Goal: Task Accomplishment & Management: Manage account settings

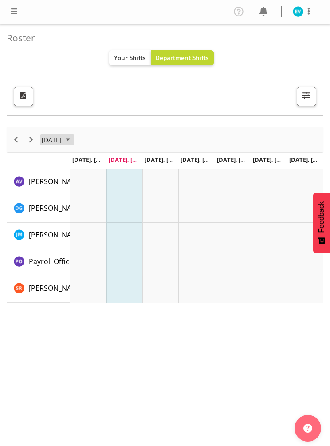
click at [73, 141] on span "September 2025" at bounding box center [68, 139] width 11 height 11
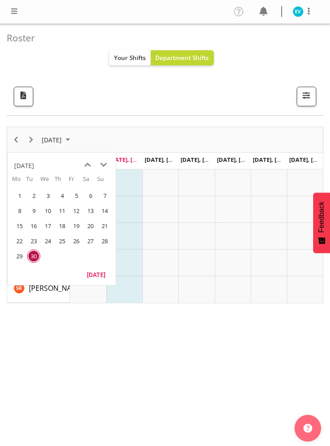
click at [104, 165] on span "next month" at bounding box center [104, 165] width 16 height 16
click at [34, 165] on div "[DATE]" at bounding box center [24, 166] width 20 height 18
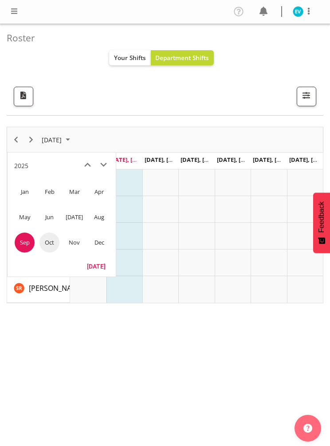
click at [49, 244] on span "Oct" at bounding box center [50, 242] width 20 height 20
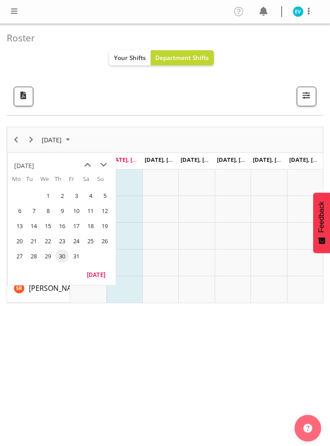
click at [53, 194] on span "1" at bounding box center [47, 195] width 13 height 13
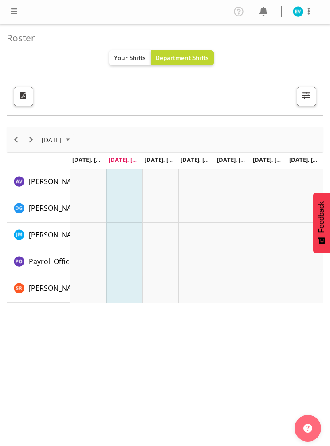
click at [310, 95] on span "button" at bounding box center [307, 95] width 12 height 12
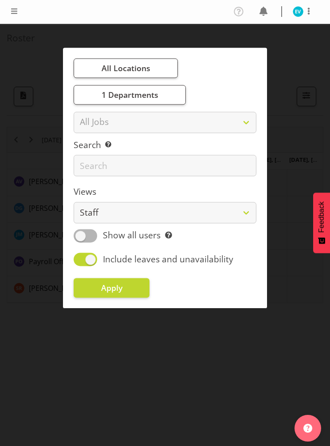
click at [243, 331] on div at bounding box center [165, 223] width 330 height 446
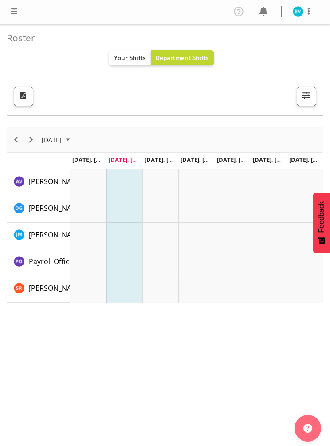
click at [187, 58] on span "Department Shifts" at bounding box center [182, 57] width 54 height 8
click at [129, 55] on span "Your Shifts" at bounding box center [130, 57] width 32 height 8
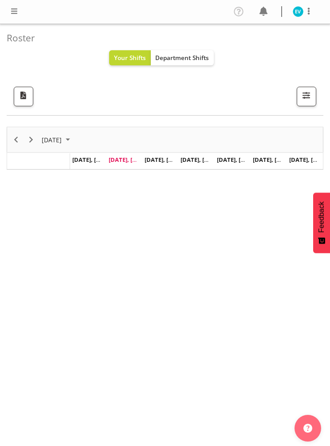
click at [27, 96] on span "button" at bounding box center [24, 95] width 12 height 12
click at [194, 50] on button "Department Shifts" at bounding box center [183, 57] width 64 height 15
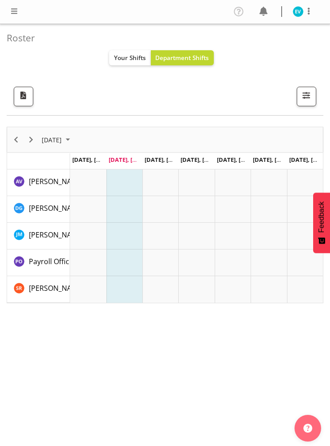
click at [307, 97] on span "button" at bounding box center [307, 95] width 12 height 12
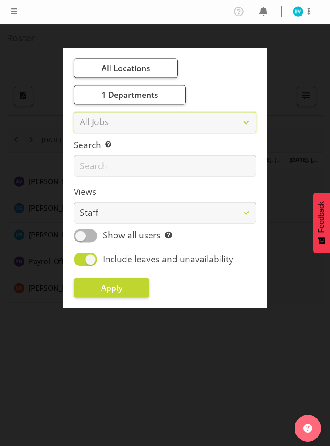
click at [247, 123] on select "All Jobs All Jobs" at bounding box center [165, 121] width 183 height 21
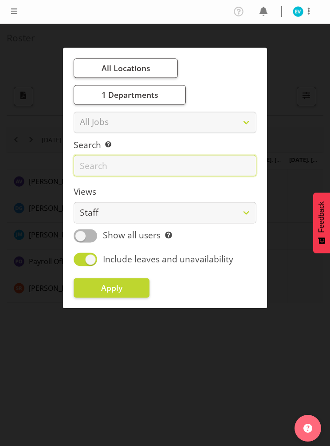
click at [236, 162] on input "text" at bounding box center [165, 165] width 183 height 21
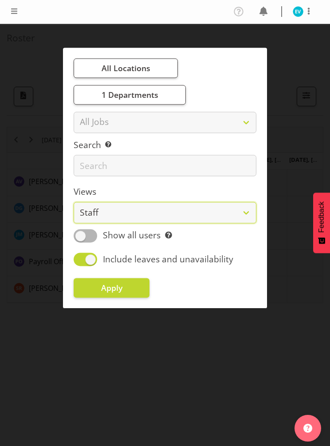
click at [245, 210] on select "Staff Role Shift - Horizontal Shift - Vertical Staff - Location" at bounding box center [165, 212] width 183 height 21
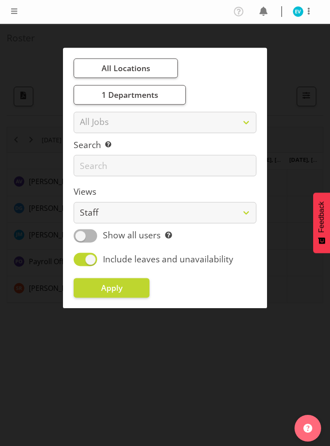
click at [300, 91] on div at bounding box center [165, 223] width 330 height 446
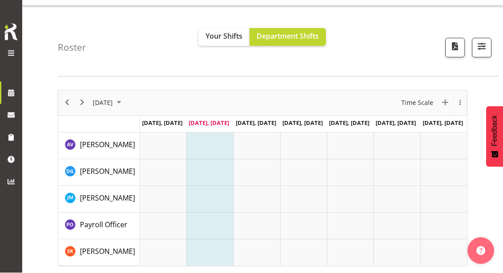
scroll to position [18, 0]
click at [330, 103] on div "overflow" at bounding box center [461, 102] width 14 height 6
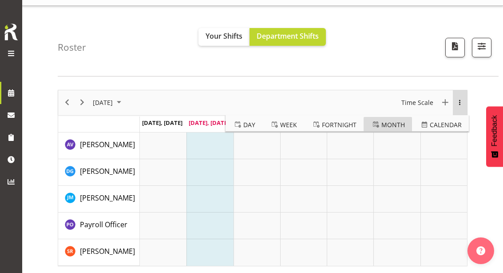
click at [330, 121] on span "Month" at bounding box center [394, 124] width 24 height 11
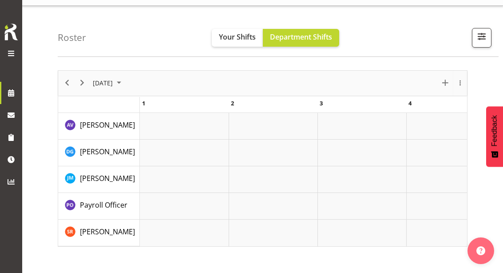
scroll to position [20, 0]
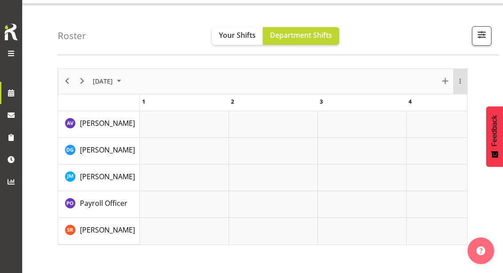
click at [330, 79] on div "overflow" at bounding box center [461, 81] width 14 height 6
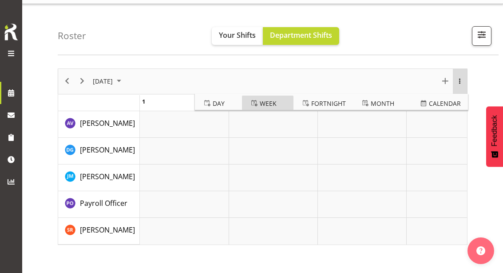
click at [269, 102] on span "Week" at bounding box center [268, 103] width 17 height 11
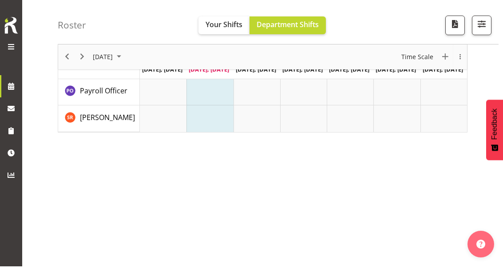
scroll to position [113, 0]
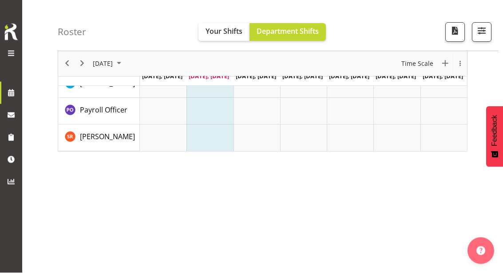
click at [330, 255] on img "button" at bounding box center [481, 250] width 9 height 9
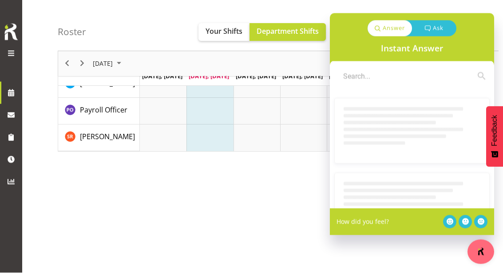
scroll to position [113, 0]
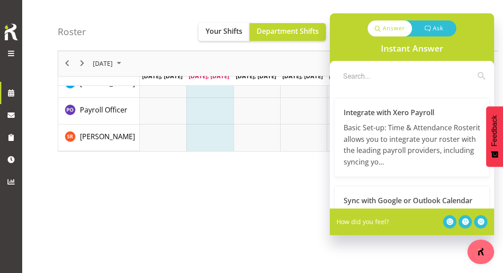
click at [303, 191] on div "October 2025 New Event Today Time Scale Day Week Fortnight Month calendar Month…" at bounding box center [281, 145] width 446 height 355
click at [330, 264] on button "button" at bounding box center [481, 251] width 27 height 24
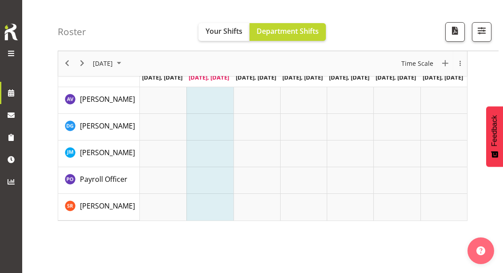
scroll to position [0, 0]
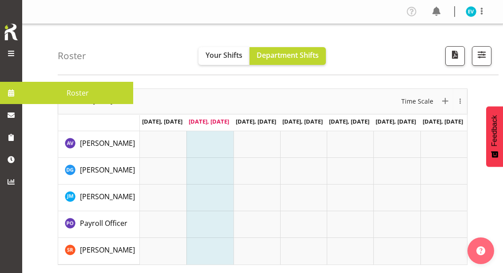
click at [16, 92] on span at bounding box center [10, 92] width 13 height 13
click at [15, 52] on span at bounding box center [11, 53] width 11 height 11
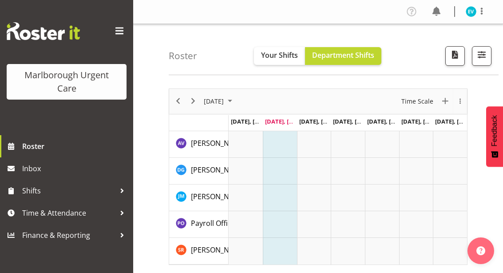
click at [111, 191] on span "Shifts" at bounding box center [68, 190] width 93 height 13
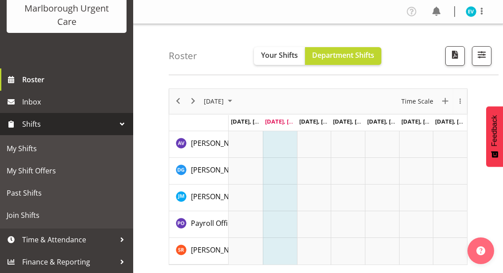
scroll to position [67, 0]
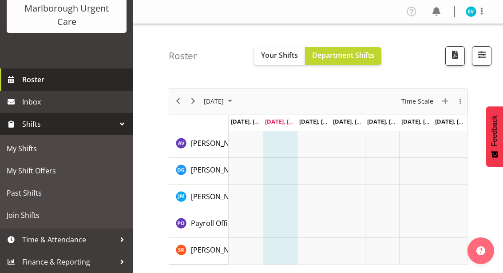
click at [41, 84] on span "Roster" at bounding box center [75, 79] width 107 height 13
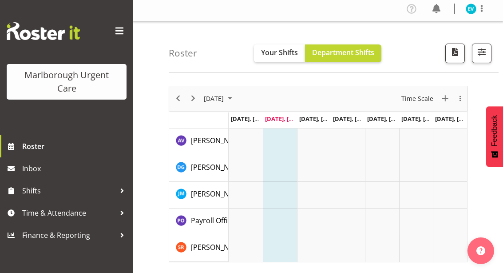
scroll to position [2, 0]
click at [197, 99] on span "Next" at bounding box center [193, 98] width 11 height 11
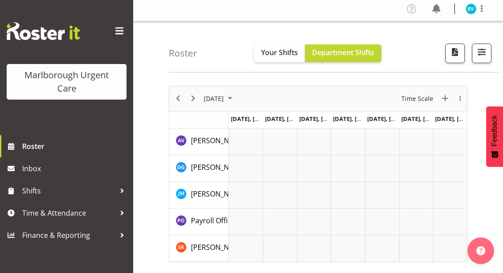
click at [196, 100] on span "Next" at bounding box center [193, 98] width 11 height 11
click at [199, 99] on button "Next" at bounding box center [193, 98] width 12 height 11
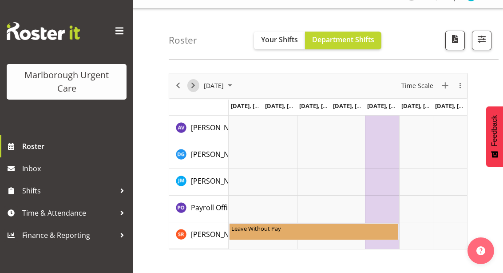
scroll to position [28, 0]
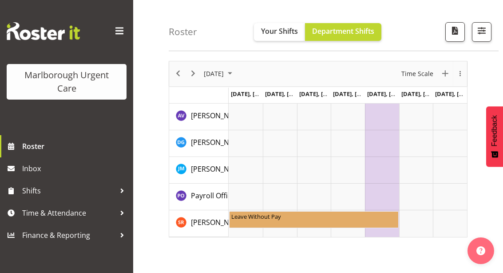
click at [385, 113] on td "Timeline Week of October 21, 2025" at bounding box center [382, 116] width 34 height 27
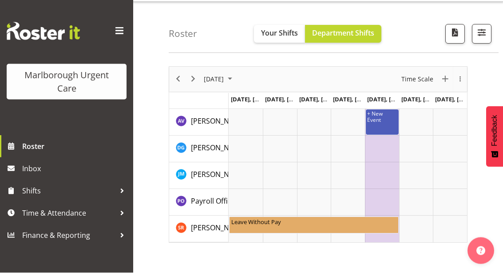
scroll to position [22, 0]
click at [279, 37] on span "Your Shifts" at bounding box center [279, 33] width 37 height 10
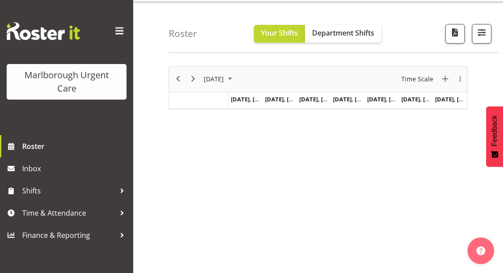
click at [381, 101] on span "Oct 24, Friday" at bounding box center [389, 99] width 45 height 8
click at [446, 78] on span "New Event" at bounding box center [445, 78] width 11 height 11
click at [464, 78] on div "overflow" at bounding box center [461, 79] width 14 height 6
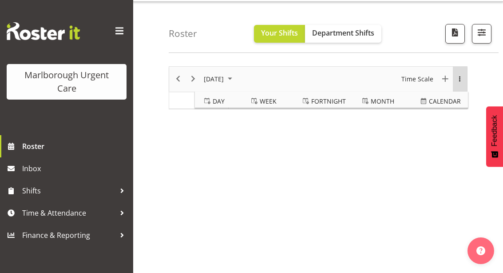
click at [461, 79] on div "overflow" at bounding box center [460, 79] width 14 height 6
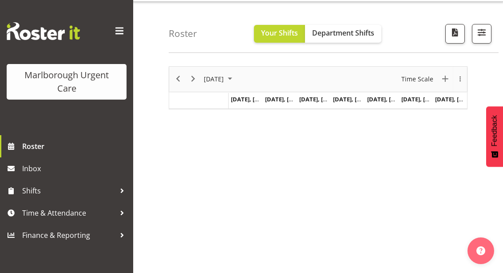
click at [116, 32] on span at bounding box center [119, 31] width 14 height 14
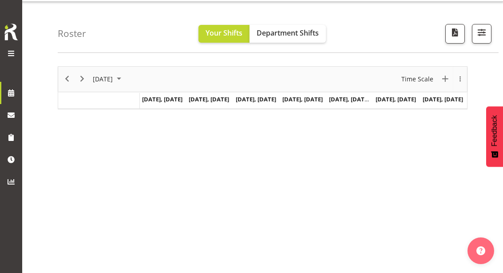
click at [8, 48] on span at bounding box center [11, 53] width 11 height 11
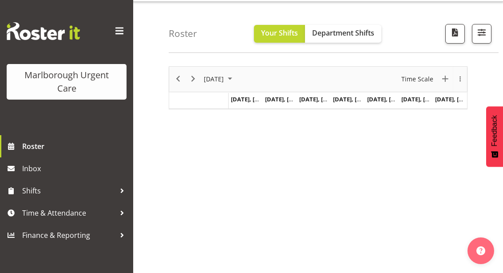
click at [115, 187] on span "Shifts" at bounding box center [68, 190] width 93 height 13
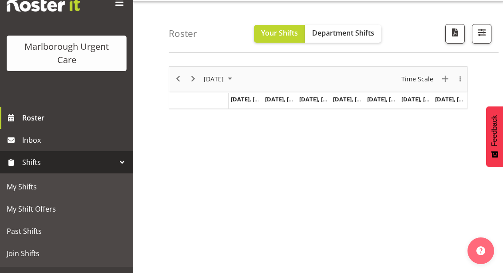
scroll to position [28, 0]
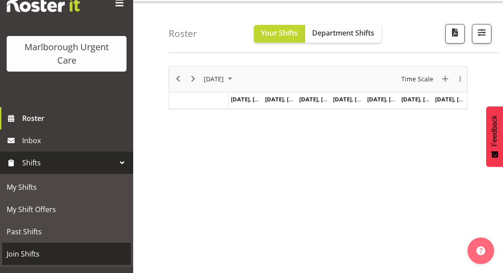
click at [42, 254] on span "Join Shifts" at bounding box center [67, 253] width 120 height 13
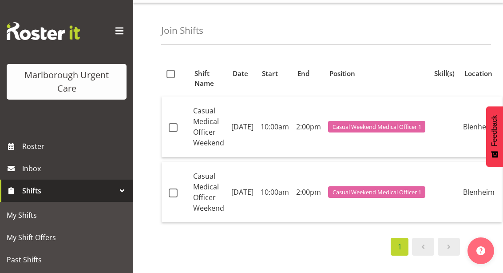
scroll to position [0, 14]
click at [447, 249] on span at bounding box center [449, 246] width 11 height 11
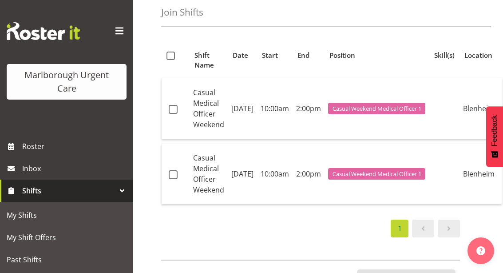
scroll to position [0, 0]
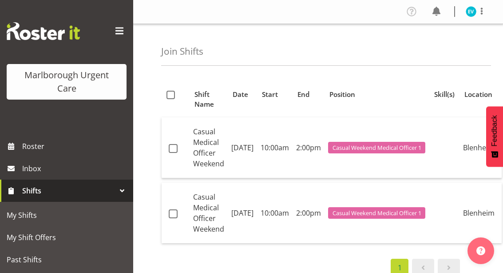
click at [56, 236] on span "My Shift Offers" at bounding box center [67, 237] width 120 height 13
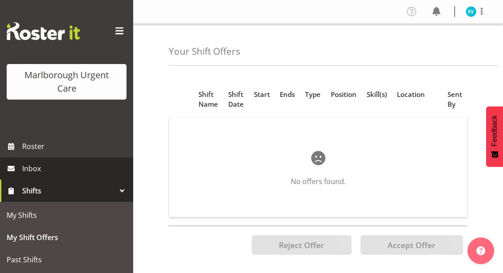
click at [47, 167] on span "Inbox" at bounding box center [75, 168] width 107 height 13
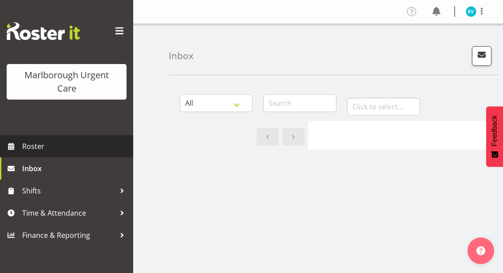
click at [44, 147] on span "Roster" at bounding box center [75, 145] width 107 height 13
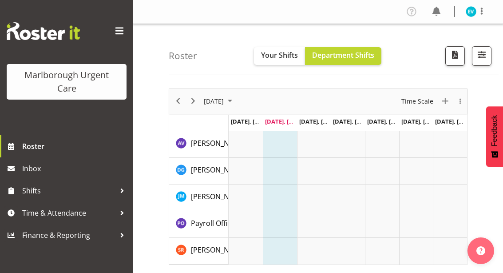
click at [320, 139] on td "Timeline Week of September 30, 2025" at bounding box center [314, 144] width 34 height 27
click at [349, 144] on td "Timeline Week of September 30, 2025" at bounding box center [348, 144] width 34 height 27
click at [387, 150] on td "Timeline Week of September 30, 2025" at bounding box center [382, 144] width 34 height 27
click at [420, 145] on td "Timeline Week of September 30, 2025" at bounding box center [416, 144] width 34 height 27
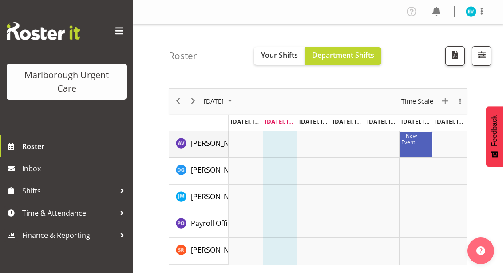
click at [199, 143] on span "[PERSON_NAME]" at bounding box center [218, 143] width 55 height 10
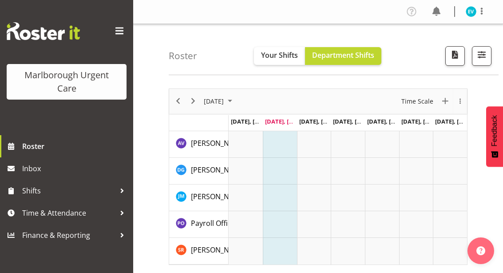
click at [362, 55] on span "Department Shifts" at bounding box center [343, 55] width 62 height 10
click at [455, 55] on span "button" at bounding box center [456, 55] width 12 height 12
click at [484, 56] on span "button" at bounding box center [482, 55] width 12 height 12
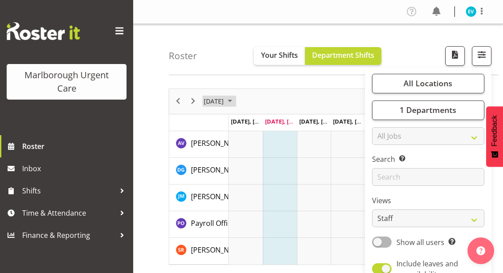
click at [235, 100] on span "September 2025" at bounding box center [230, 100] width 11 height 11
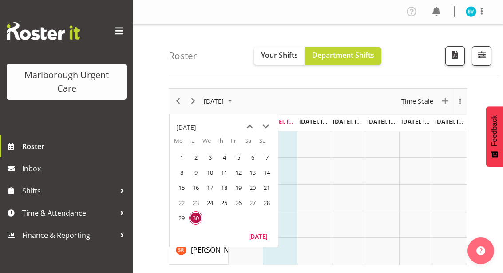
click at [264, 127] on span "next month" at bounding box center [266, 127] width 16 height 16
click at [180, 216] on span "27" at bounding box center [181, 217] width 13 height 13
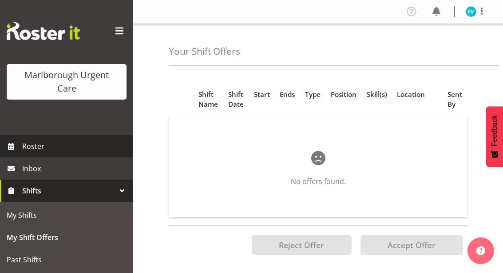
click at [74, 150] on span "Roster" at bounding box center [75, 145] width 107 height 13
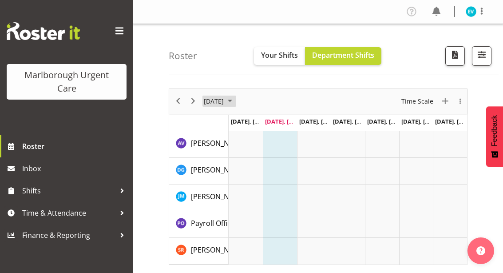
click at [235, 103] on span "September 2025" at bounding box center [230, 100] width 11 height 11
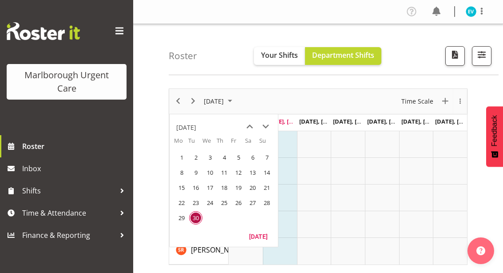
click at [267, 127] on span "next month" at bounding box center [266, 127] width 16 height 16
click at [186, 201] on span "20" at bounding box center [181, 202] width 13 height 13
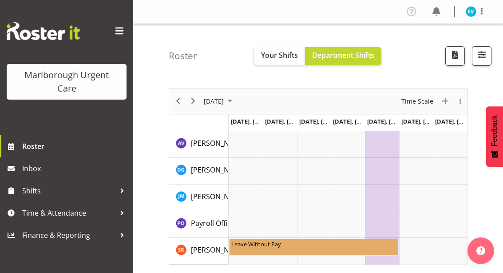
click at [455, 55] on span "button" at bounding box center [456, 55] width 12 height 12
